Goal: Transaction & Acquisition: Purchase product/service

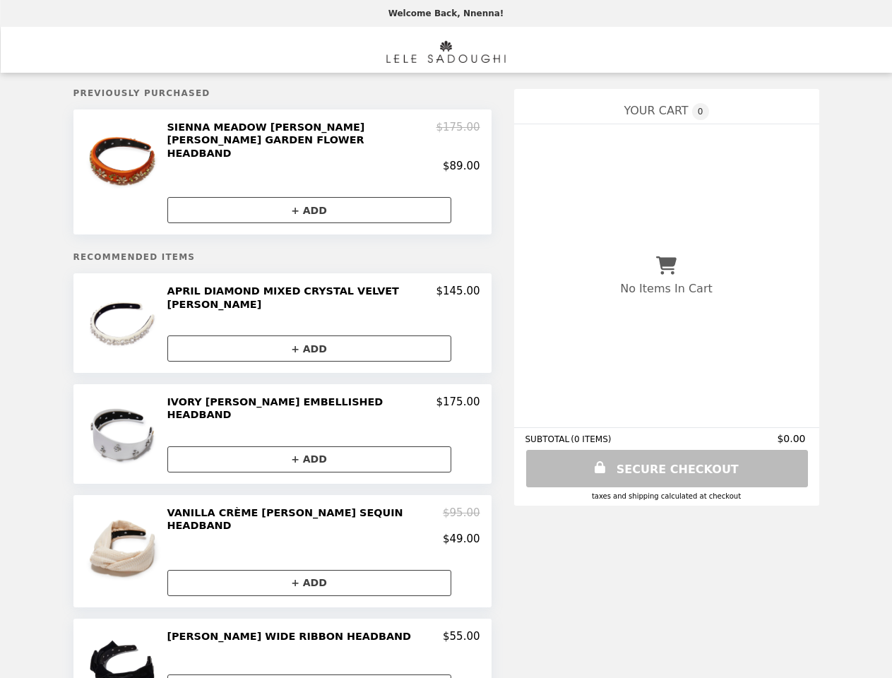
click at [124, 168] on img at bounding box center [124, 160] width 83 height 79
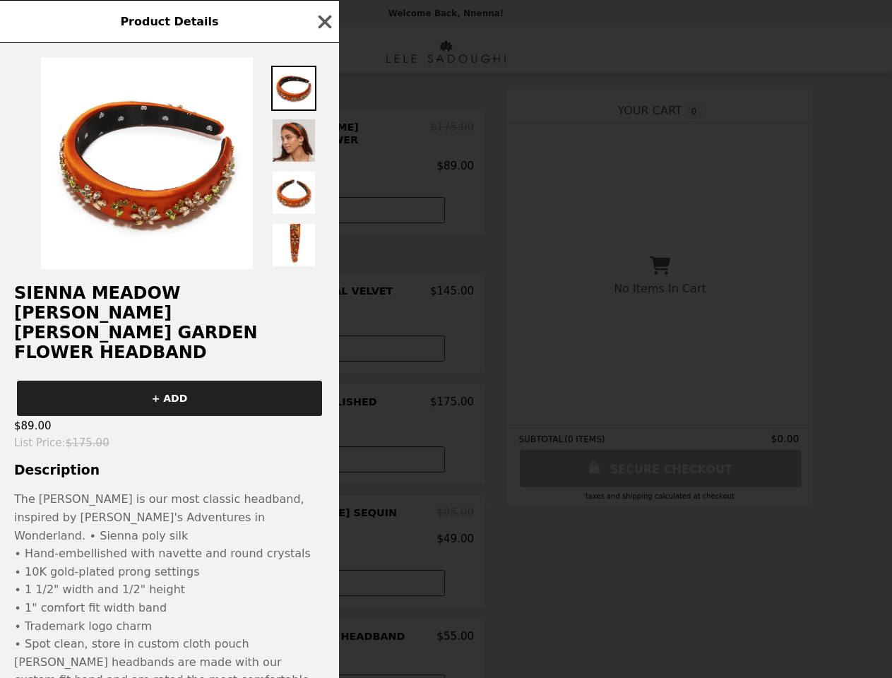
click at [323, 142] on div "Product Details SIENNA MEADOW [PERSON_NAME] [PERSON_NAME] GARDEN FLOWER HEADBAN…" at bounding box center [446, 339] width 892 height 678
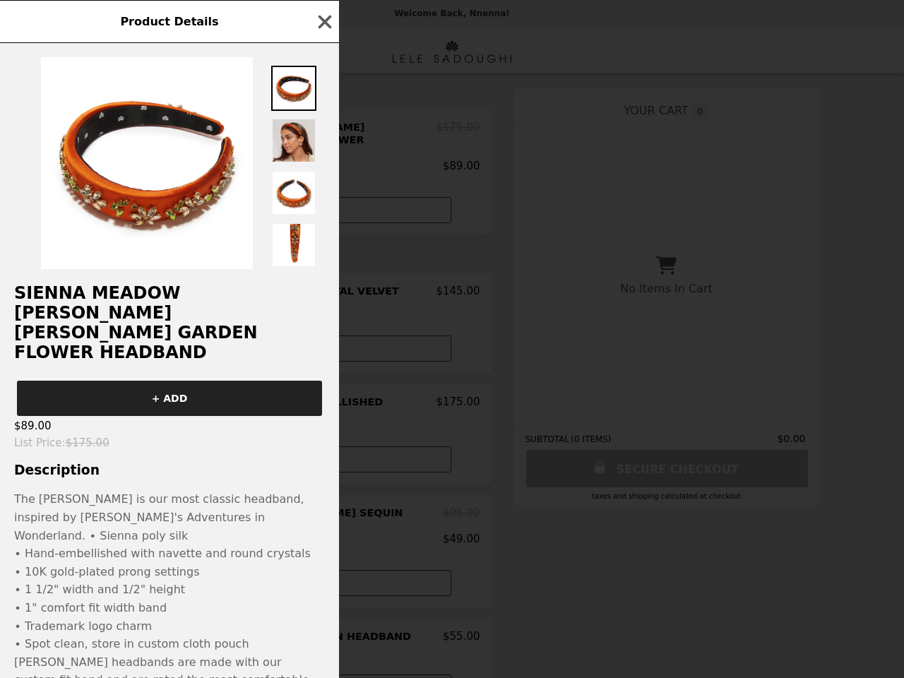
click at [309, 201] on img at bounding box center [293, 192] width 45 height 45
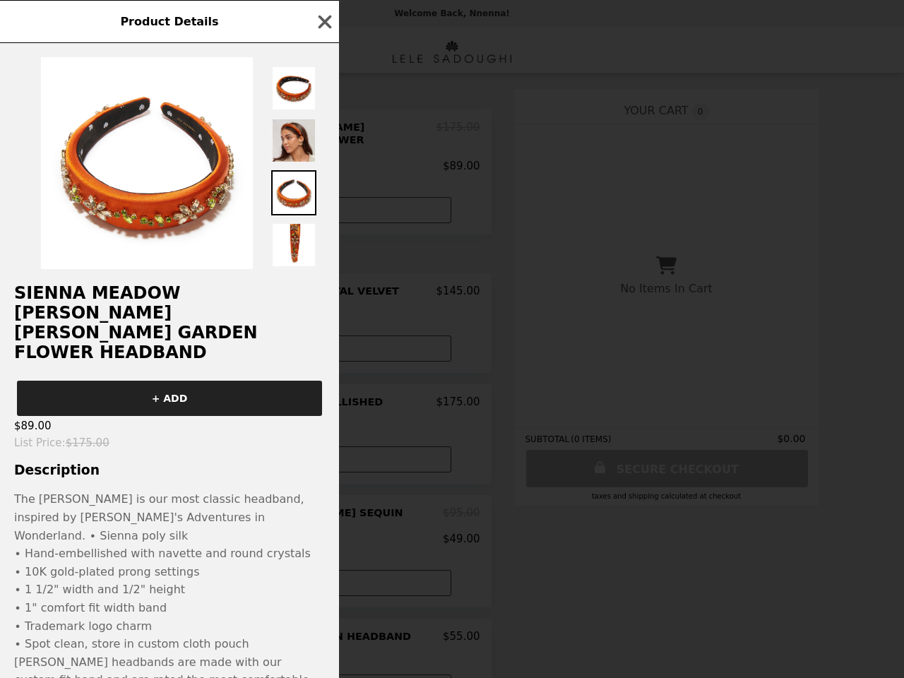
click at [124, 313] on h2 "SIENNA MEADOW [PERSON_NAME] [PERSON_NAME] GARDEN FLOWER HEADBAND" at bounding box center [169, 322] width 339 height 79
click at [323, 285] on div "Product Details SIENNA MEADOW [PERSON_NAME] [PERSON_NAME] GARDEN FLOWER HEADBAN…" at bounding box center [452, 339] width 904 height 678
click at [309, 335] on div "Product Details SIENNA MEADOW [PERSON_NAME] [PERSON_NAME] GARDEN FLOWER HEADBAN…" at bounding box center [452, 339] width 904 height 678
click at [124, 417] on img at bounding box center [124, 434] width 81 height 77
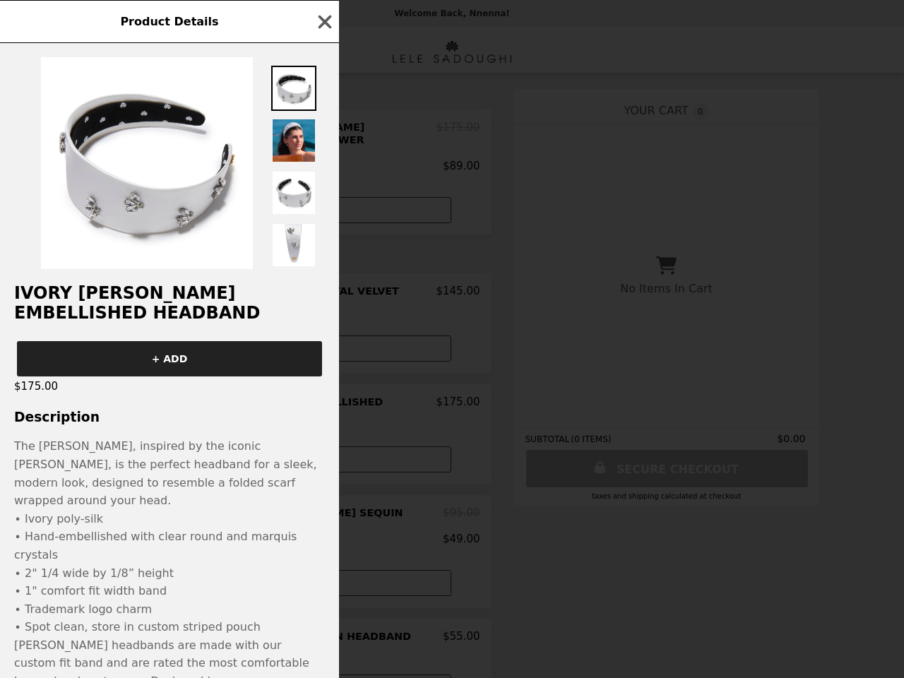
click at [323, 389] on div "Product Details IVORY [PERSON_NAME] EMBELLISHED HEADBAND + ADD $175.00 Descript…" at bounding box center [452, 339] width 904 height 678
click at [309, 439] on div "IVORY [PERSON_NAME] EMBELLISHED HEADBAND + ADD $175.00 Description The [PERSON_…" at bounding box center [169, 360] width 339 height 635
click at [124, 527] on div "Product Details IVORY [PERSON_NAME] EMBELLISHED HEADBAND + ADD $175.00 Descript…" at bounding box center [452, 339] width 904 height 678
